Goal: Task Accomplishment & Management: Complete application form

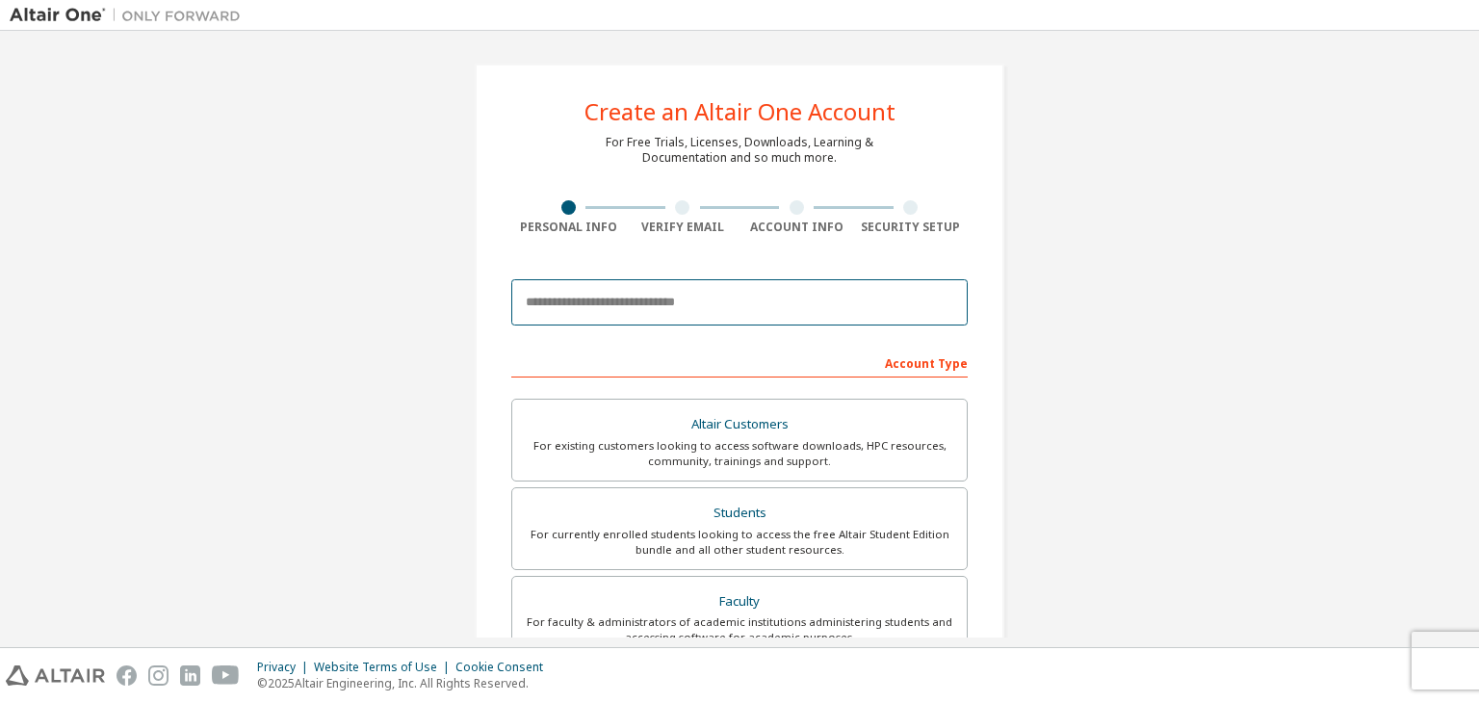
click at [724, 311] on input "email" at bounding box center [739, 302] width 457 height 46
type input "*"
type input "**********"
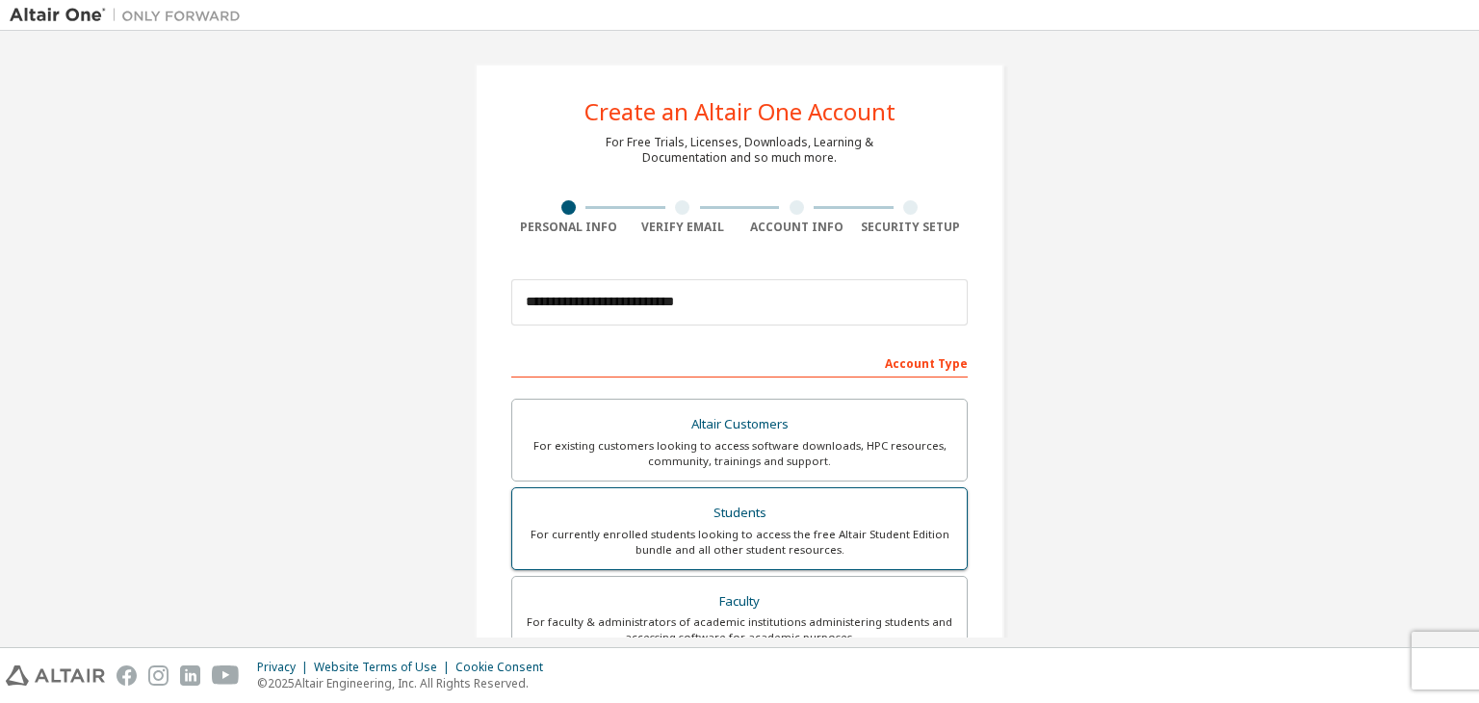
click at [783, 501] on div "Students" at bounding box center [740, 513] width 432 height 27
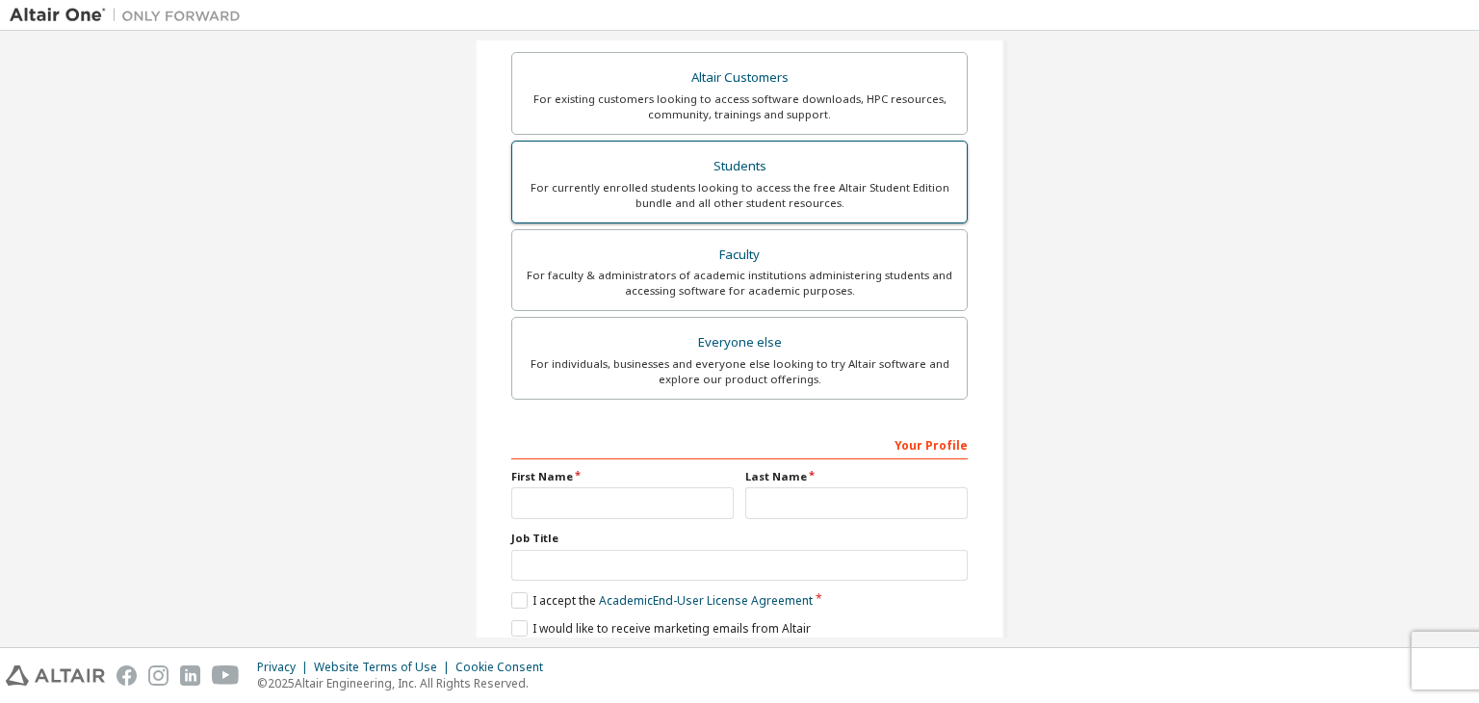
scroll to position [385, 0]
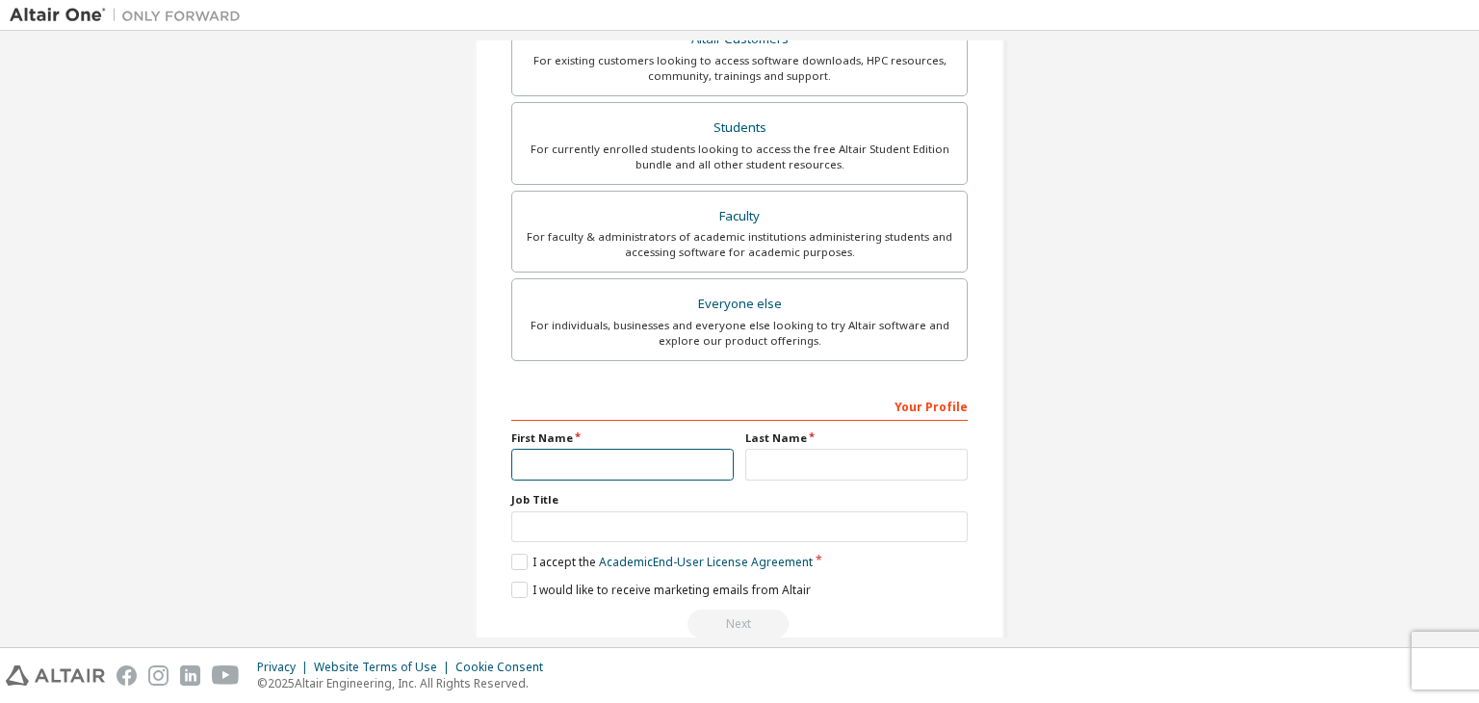
click at [617, 469] on input "text" at bounding box center [622, 465] width 222 height 32
type input "********"
click at [834, 458] on input "text" at bounding box center [856, 465] width 222 height 32
type input "*****"
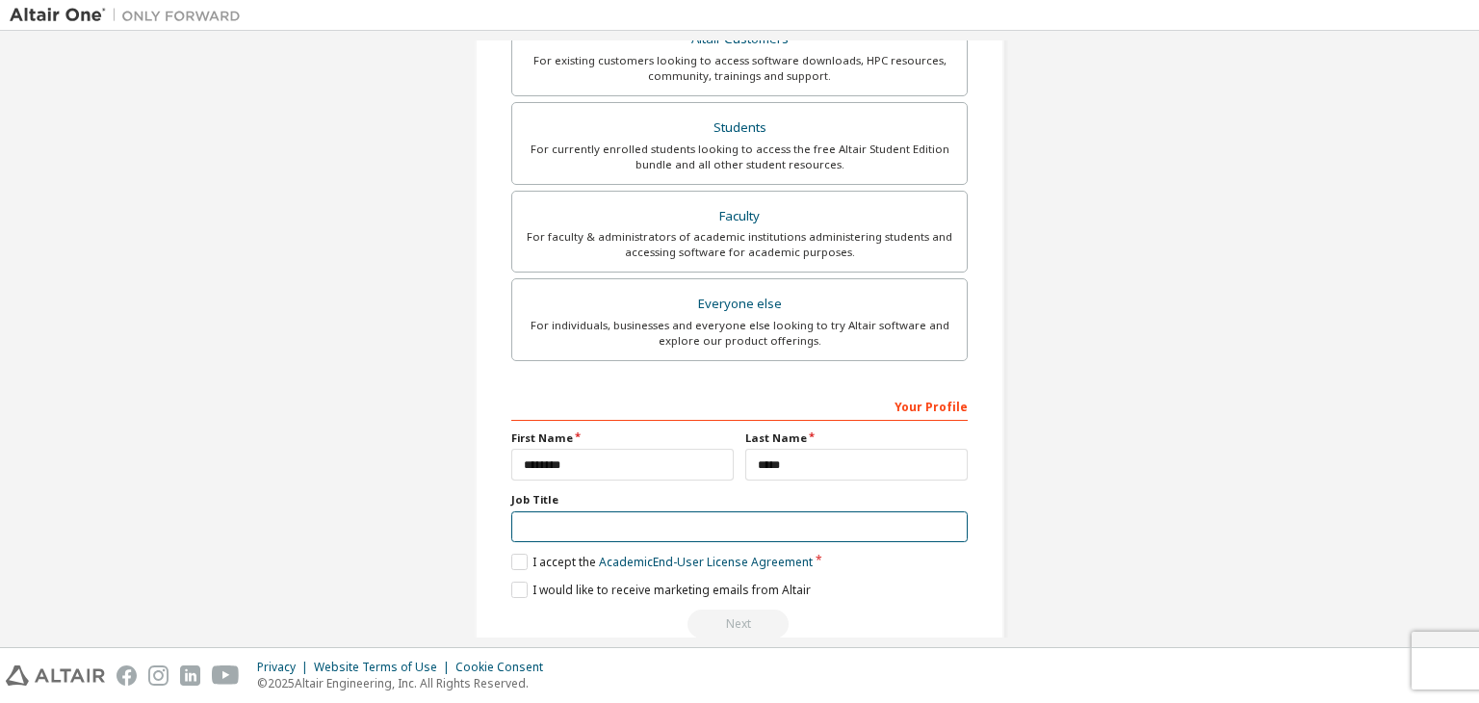
click at [615, 522] on input "text" at bounding box center [739, 527] width 457 height 32
type input "*******"
click at [516, 561] on label "I accept the Academic End-User License Agreement" at bounding box center [661, 562] width 301 height 16
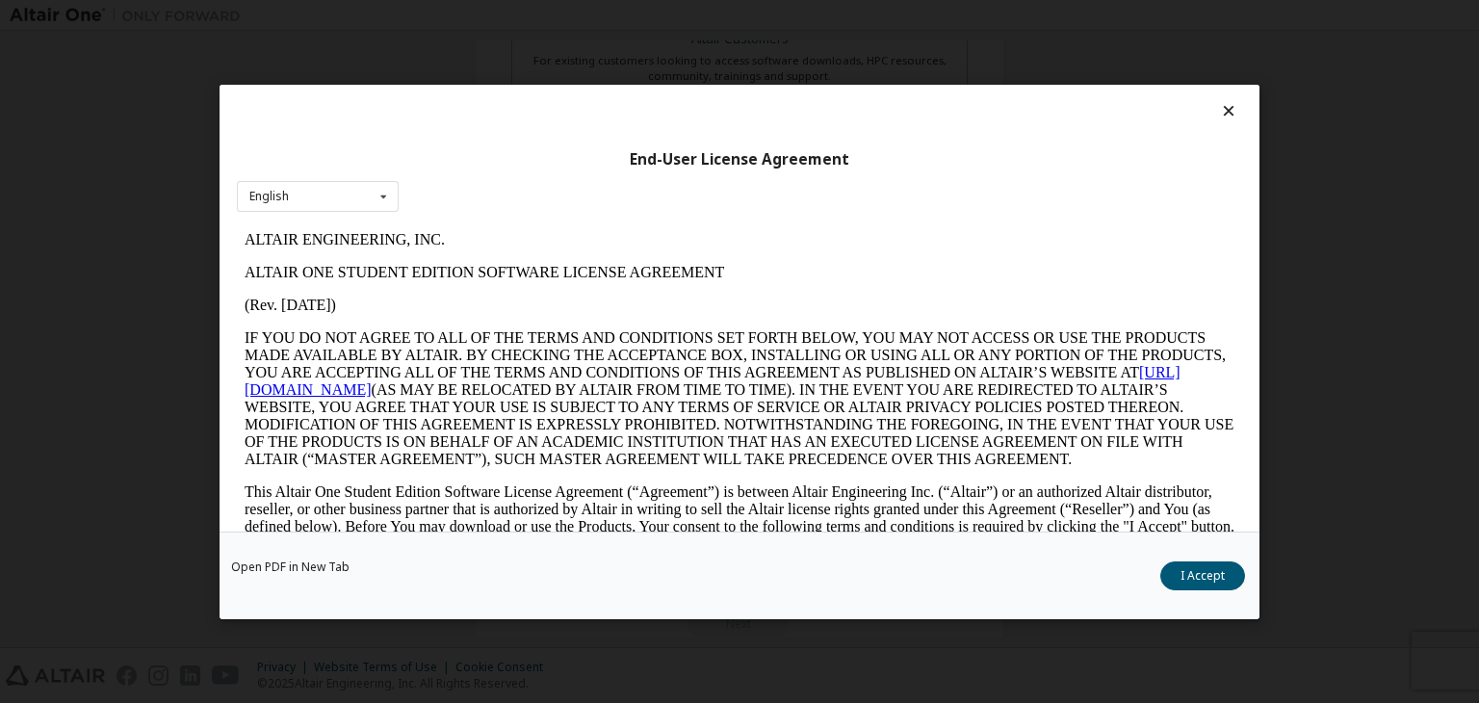
scroll to position [0, 0]
click at [1199, 562] on button "I Accept" at bounding box center [1203, 576] width 85 height 29
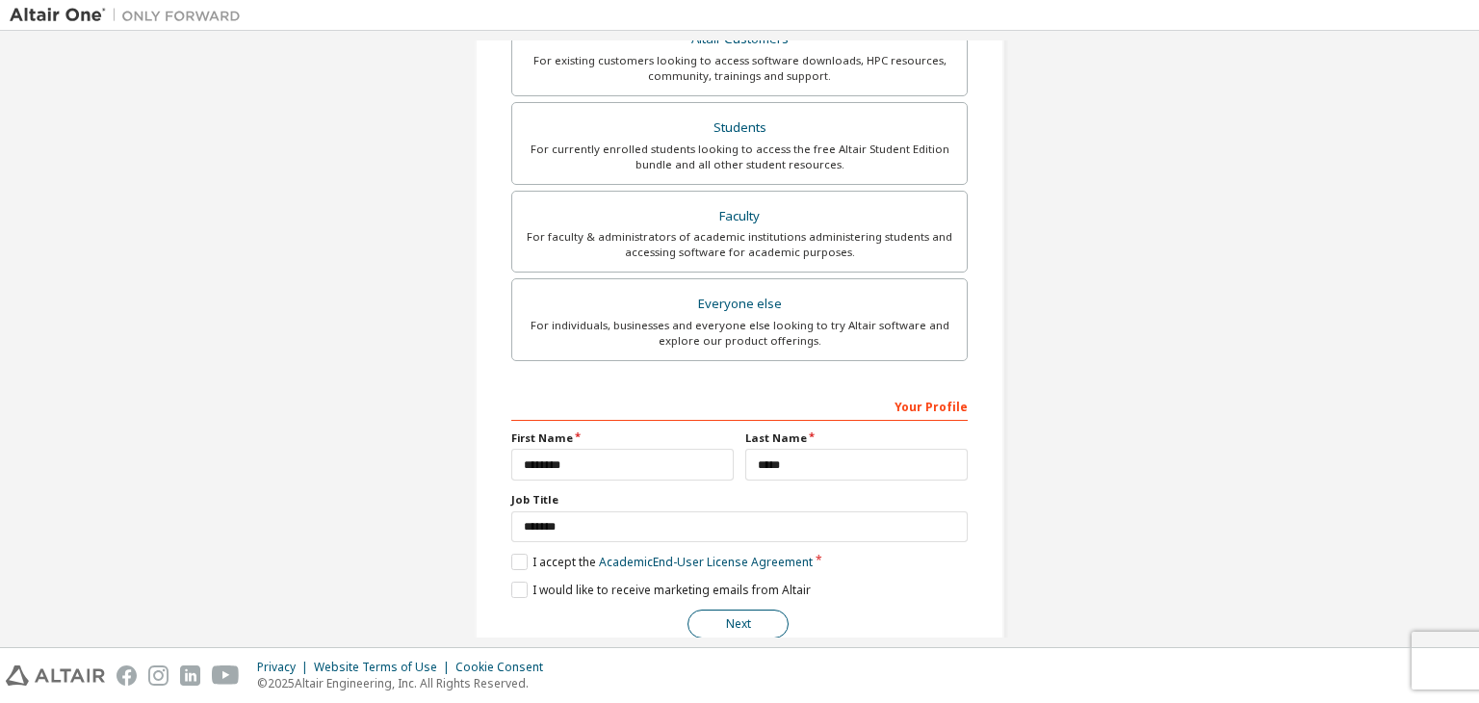
click at [726, 617] on button "Next" at bounding box center [738, 624] width 101 height 29
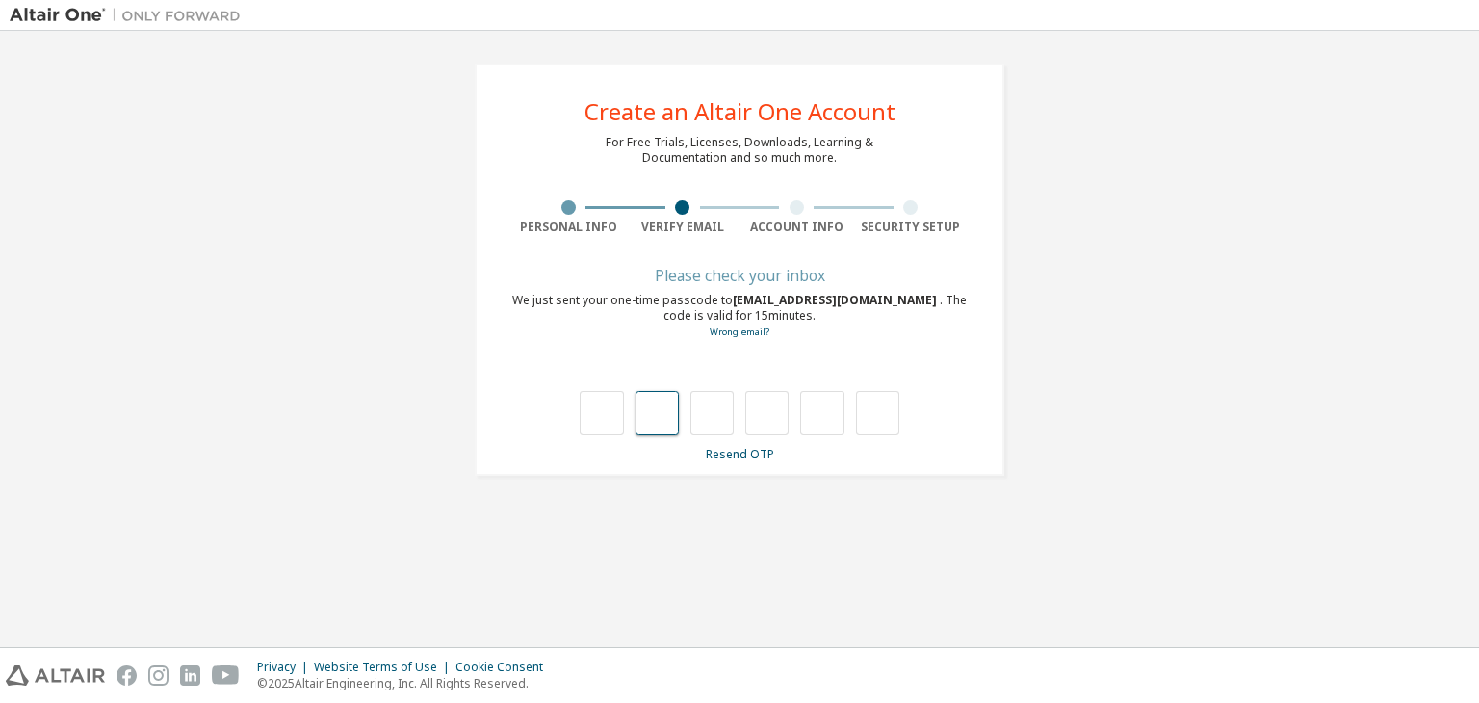
click at [658, 426] on input "text" at bounding box center [657, 413] width 43 height 44
click at [657, 399] on input "text" at bounding box center [657, 413] width 43 height 44
type input "*"
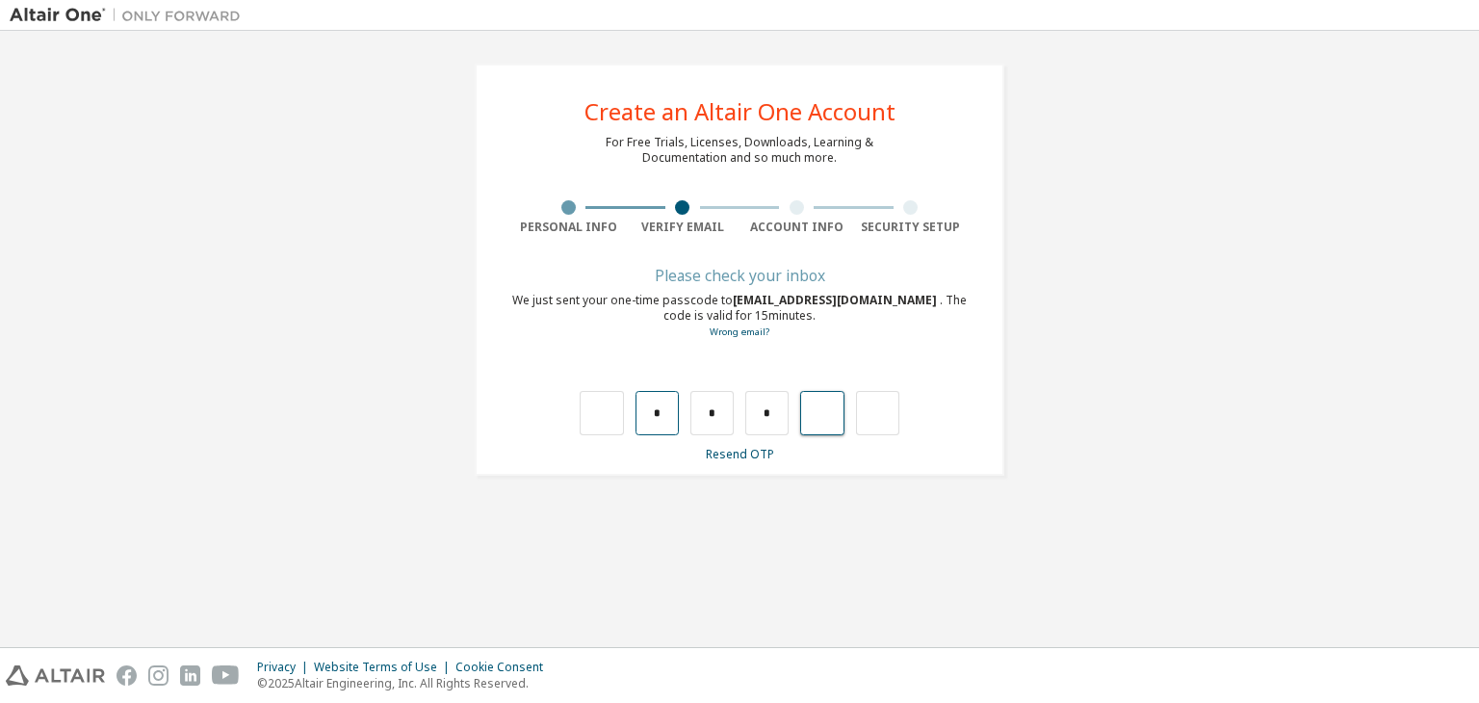
type input "*"
click at [601, 402] on input "text" at bounding box center [601, 413] width 43 height 44
type input "*"
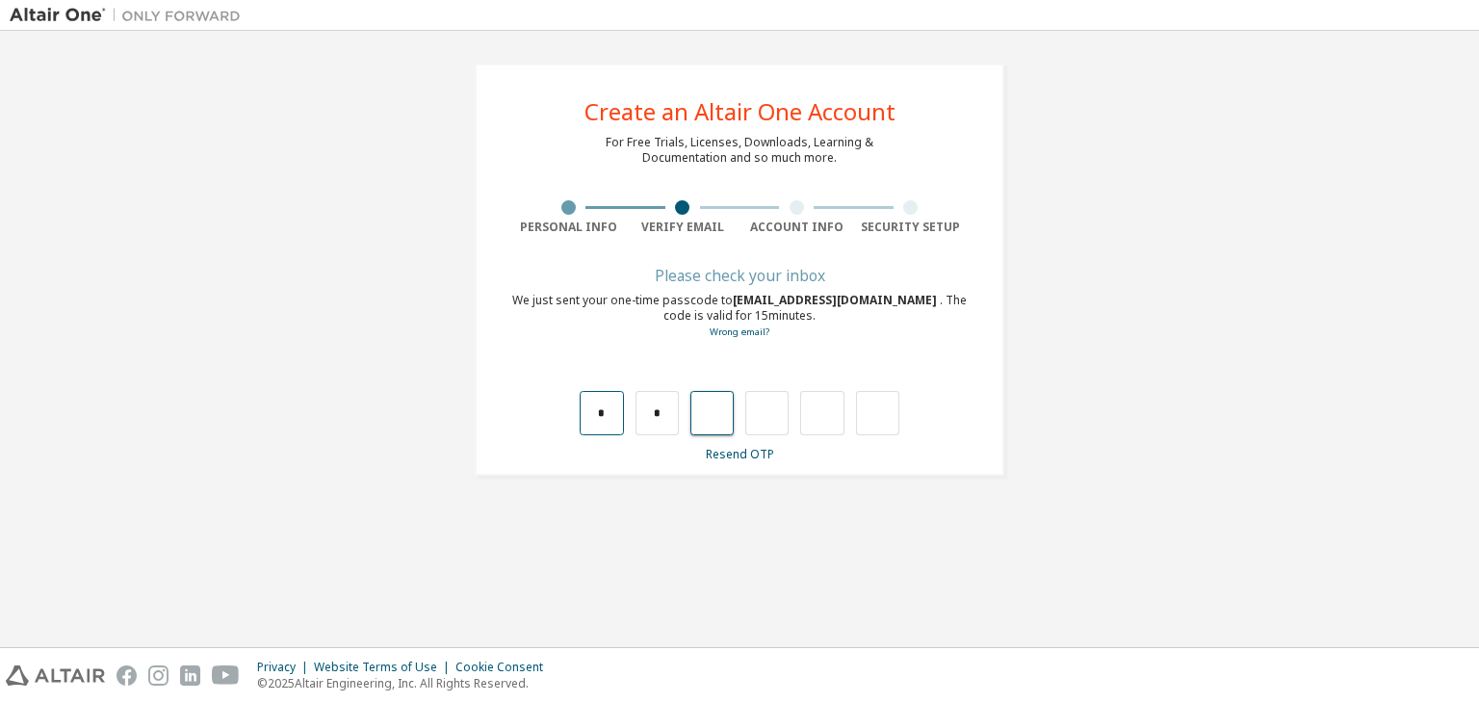
type input "*"
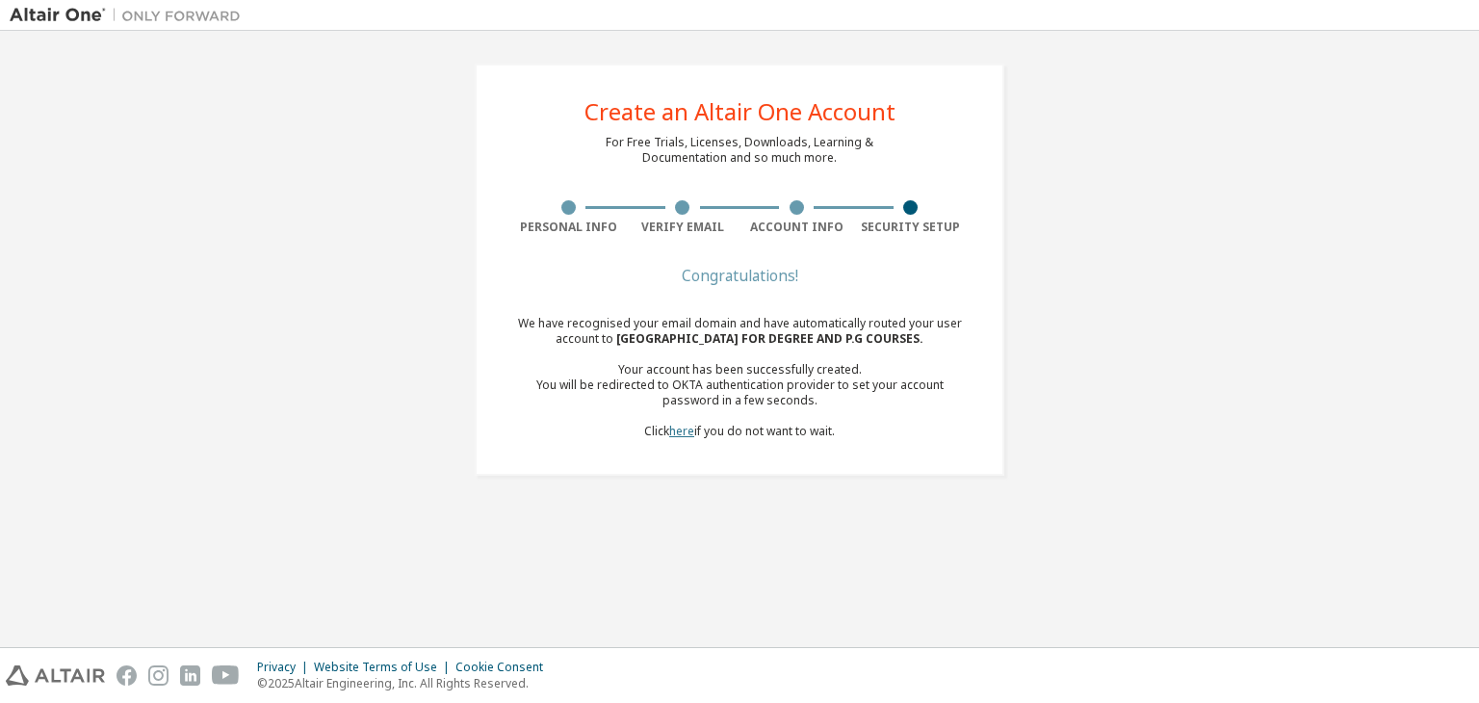
click at [676, 432] on link "here" at bounding box center [681, 431] width 25 height 16
